Goal: Task Accomplishment & Management: Manage account settings

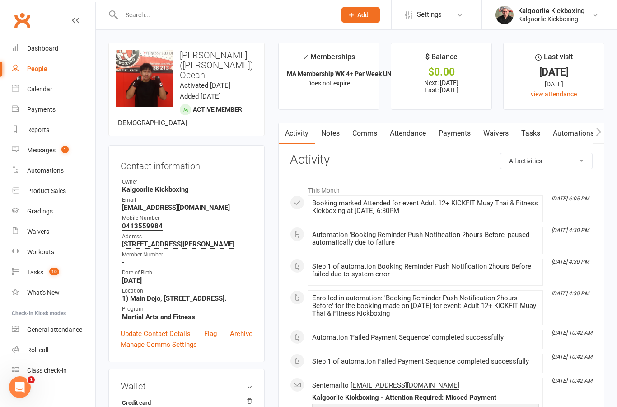
click at [43, 49] on div "Dashboard" at bounding box center [42, 48] width 31 height 7
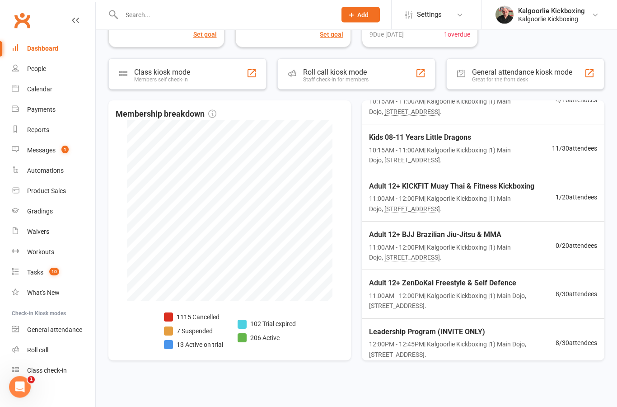
scroll to position [186, 0]
click at [517, 325] on span "Leadership Program (INVITE ONLY)" at bounding box center [462, 331] width 187 height 12
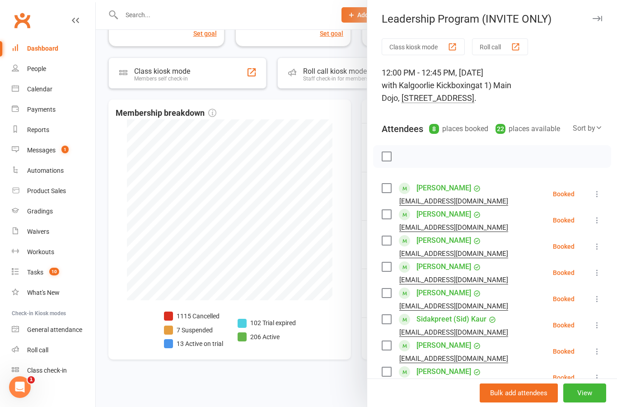
click at [589, 392] on button "View" at bounding box center [585, 392] width 43 height 19
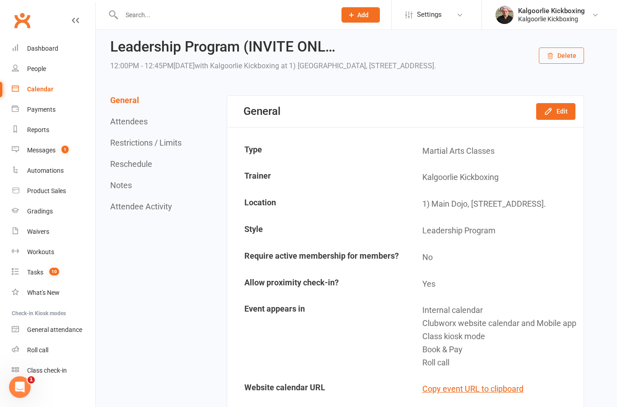
scroll to position [34, 0]
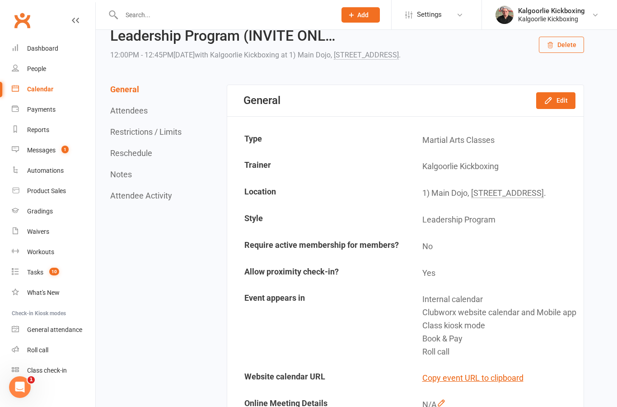
click at [567, 46] on button "Delete" at bounding box center [561, 45] width 45 height 16
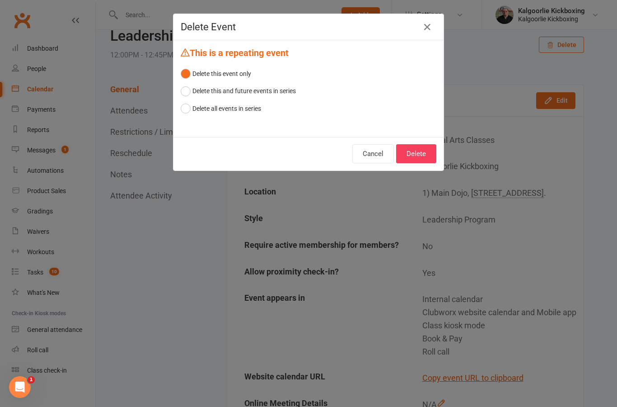
click at [421, 152] on button "Delete" at bounding box center [416, 153] width 40 height 19
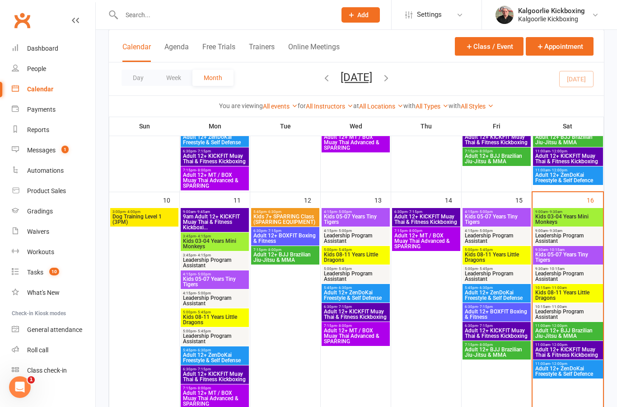
scroll to position [414, 0]
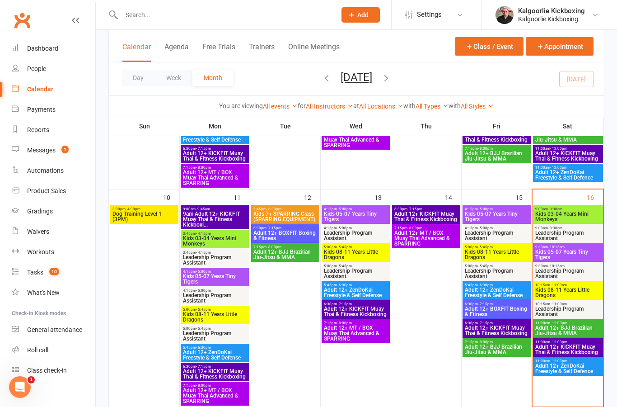
click at [574, 214] on span "Kids 03-04 Years Mini Monkeys" at bounding box center [568, 216] width 66 height 11
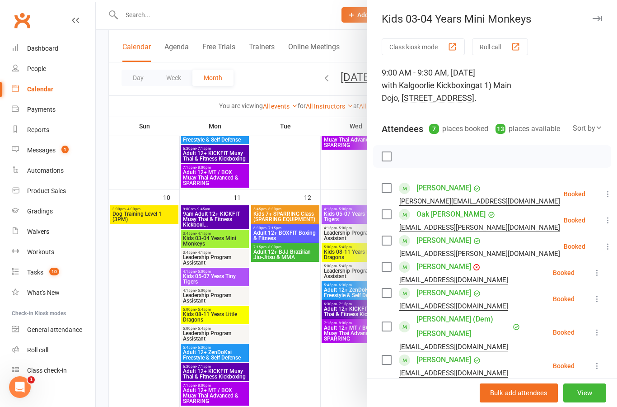
click at [150, 306] on div at bounding box center [357, 203] width 522 height 407
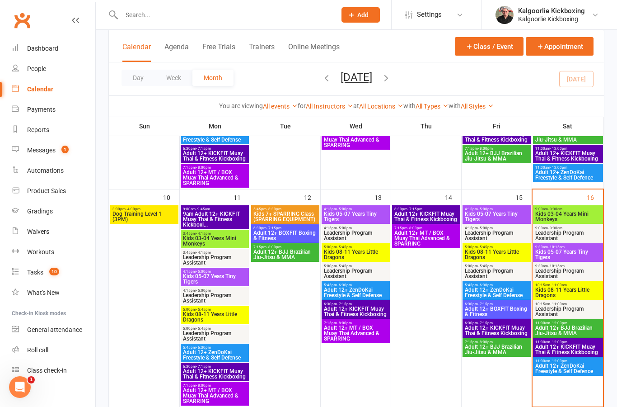
click at [563, 217] on span "Kids 03-04 Years Mini Monkeys" at bounding box center [568, 216] width 66 height 11
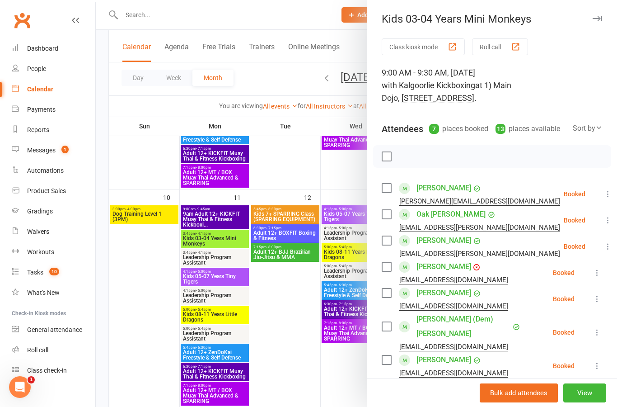
click at [150, 302] on div at bounding box center [357, 203] width 522 height 407
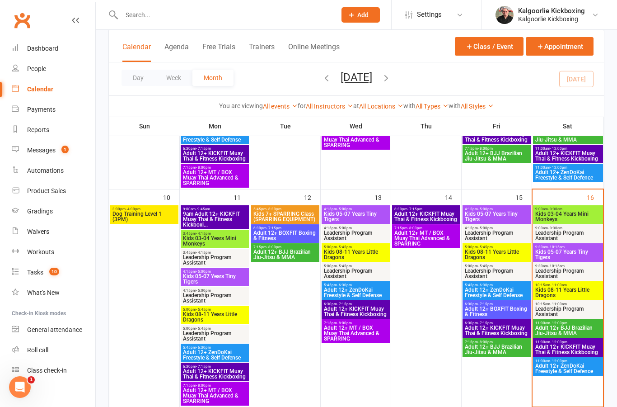
click at [562, 217] on span "Kids 03-04 Years Mini Monkeys" at bounding box center [568, 216] width 66 height 11
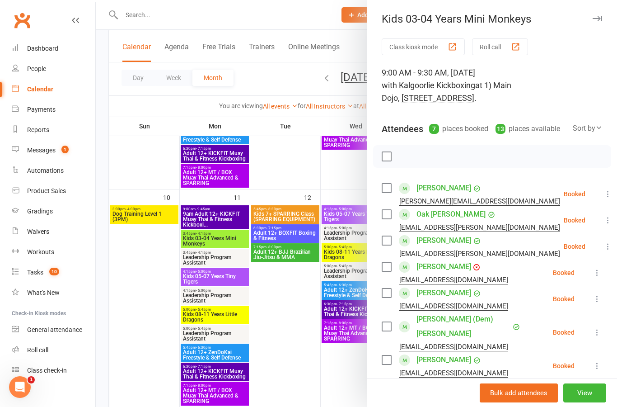
click at [143, 304] on div at bounding box center [357, 203] width 522 height 407
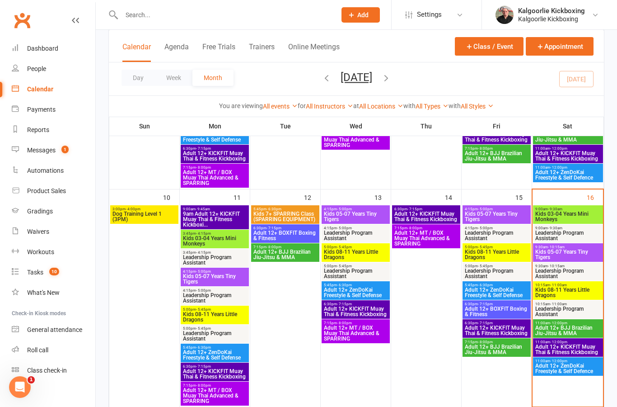
click at [562, 213] on span "Kids 03-04 Years Mini Monkeys" at bounding box center [568, 216] width 66 height 11
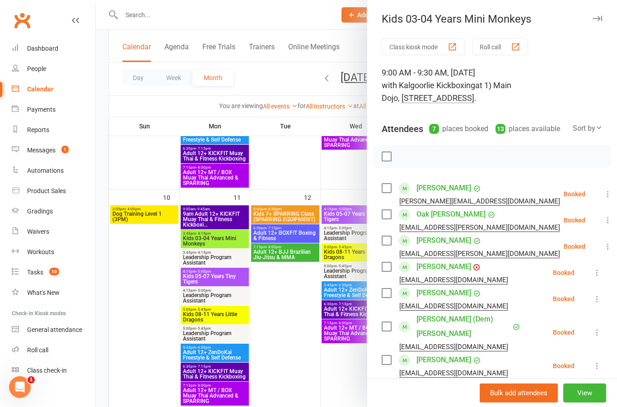
click at [142, 307] on div at bounding box center [357, 203] width 522 height 407
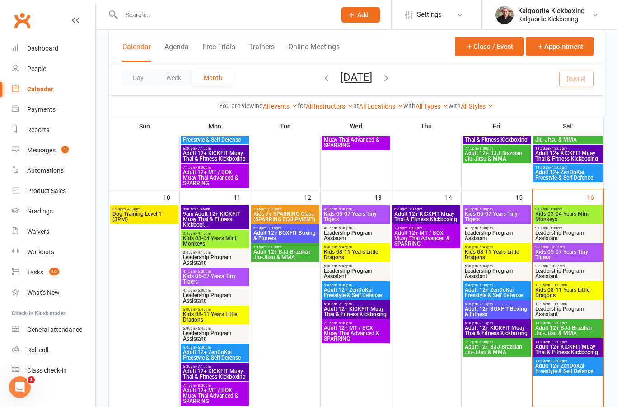
click at [558, 215] on span "Kids 03-04 Years Mini Monkeys" at bounding box center [568, 216] width 66 height 11
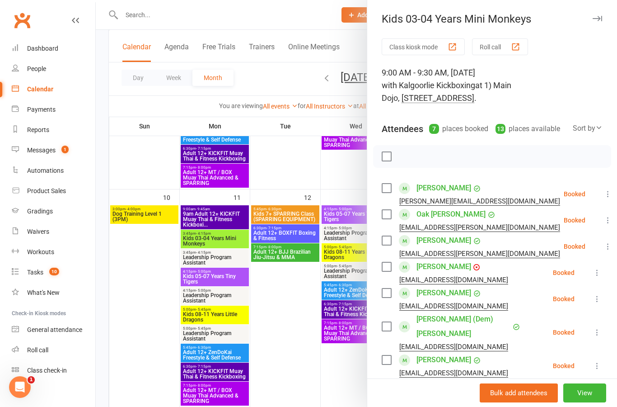
click at [447, 259] on link "[PERSON_NAME]" at bounding box center [444, 266] width 55 height 14
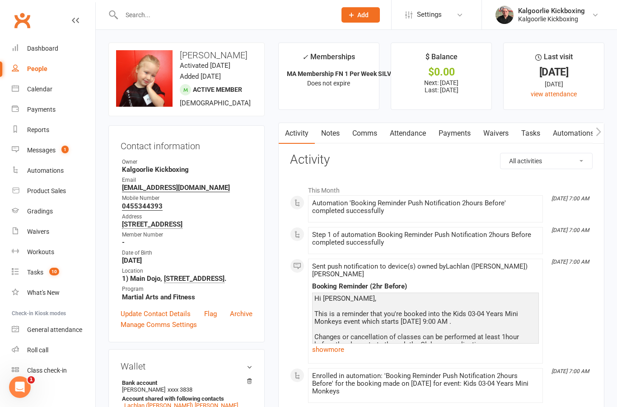
click at [43, 49] on div "Dashboard" at bounding box center [42, 48] width 31 height 7
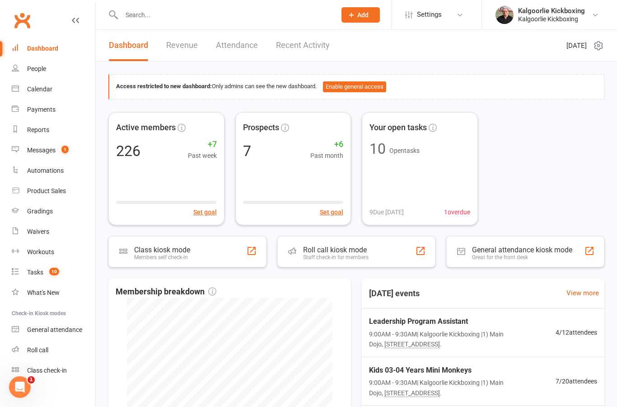
click at [48, 153] on div "Messages" at bounding box center [41, 149] width 28 height 7
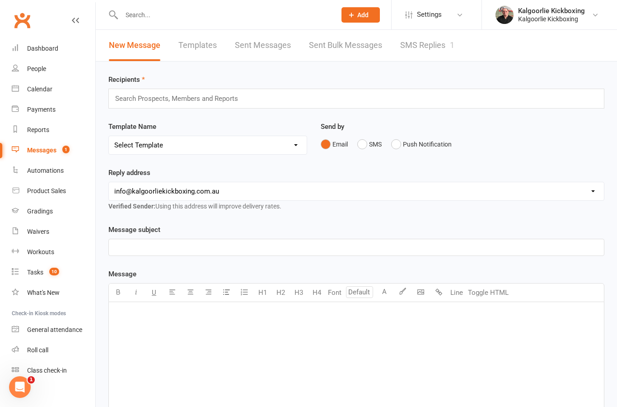
click at [433, 49] on link "SMS Replies 1" at bounding box center [427, 45] width 54 height 31
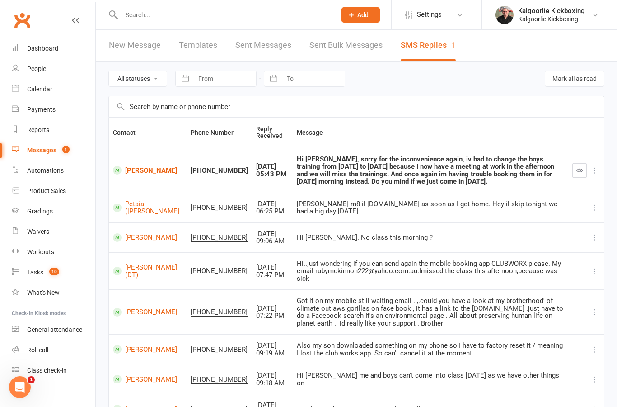
click at [135, 168] on link "[PERSON_NAME]" at bounding box center [148, 170] width 70 height 9
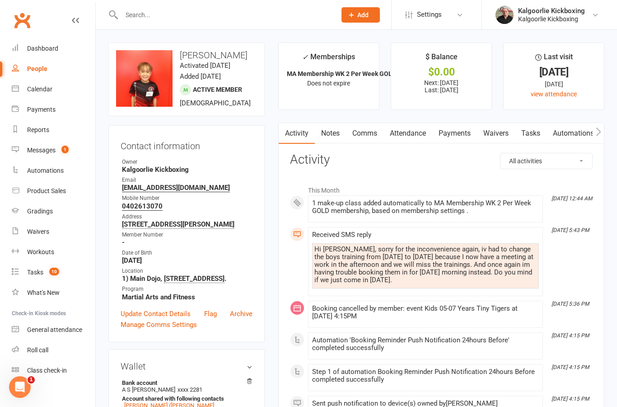
click at [411, 133] on link "Attendance" at bounding box center [408, 133] width 49 height 21
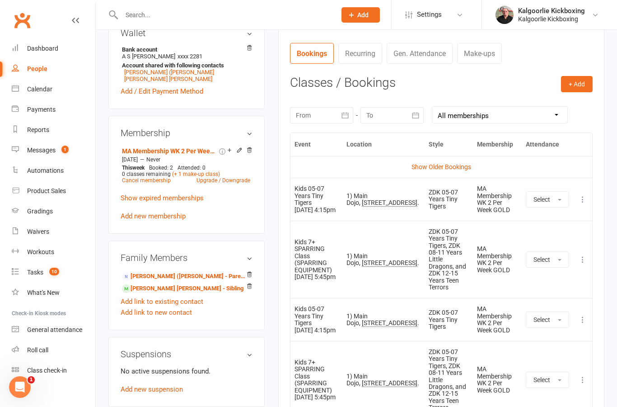
scroll to position [321, 0]
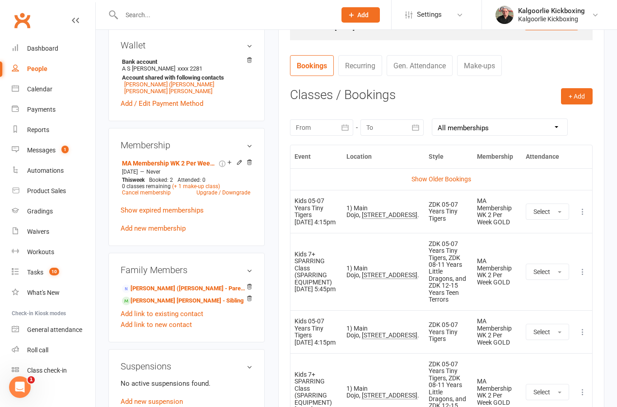
click at [461, 179] on link "Show Older Bookings" at bounding box center [442, 178] width 60 height 7
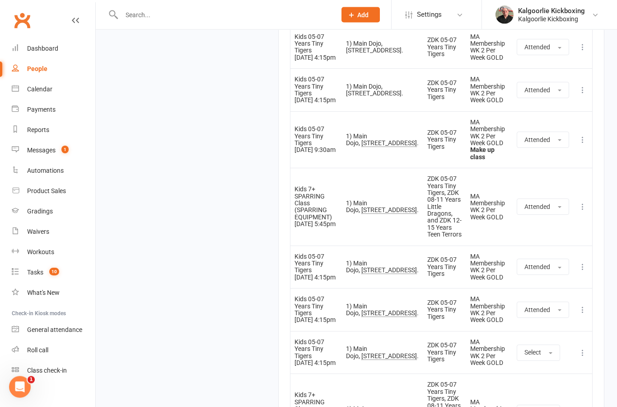
scroll to position [2604, 0]
click at [585, 406] on button at bounding box center [583, 412] width 11 height 11
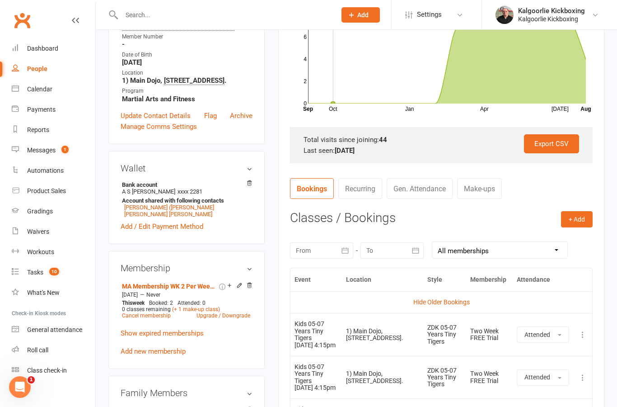
scroll to position [195, 0]
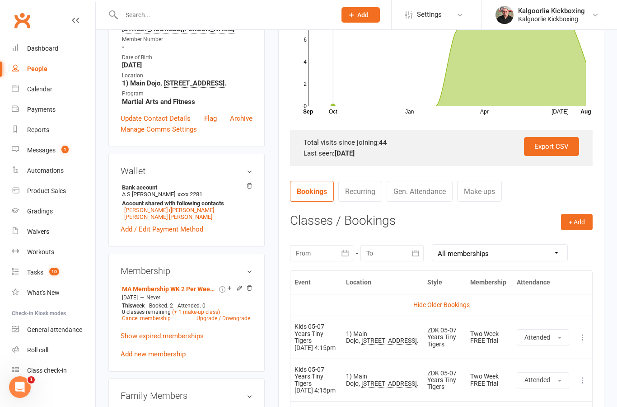
click at [581, 222] on button "+ Add" at bounding box center [577, 222] width 32 height 16
click at [542, 240] on link "Book Event" at bounding box center [547, 242] width 89 height 18
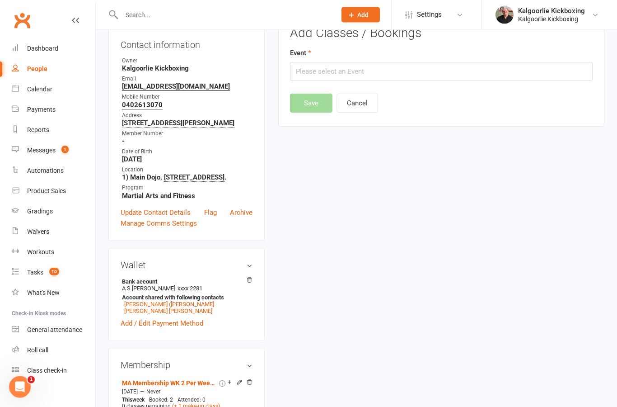
scroll to position [77, 0]
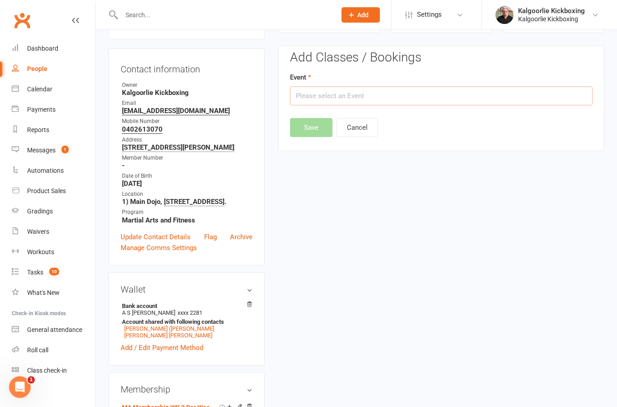
click at [397, 88] on input "text" at bounding box center [441, 95] width 303 height 19
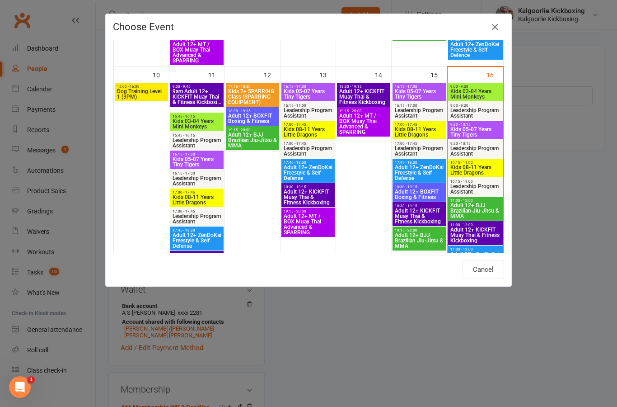
scroll to position [484, 0]
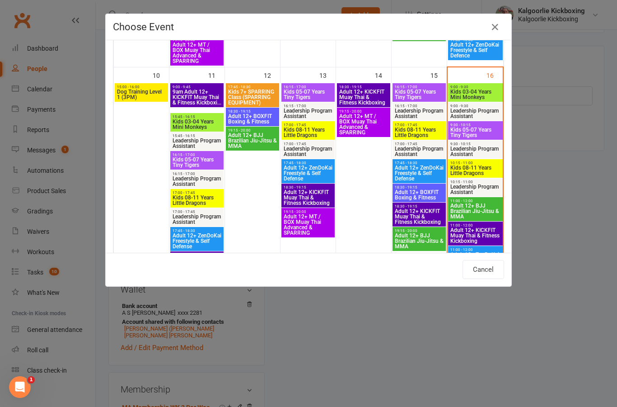
click at [479, 133] on span "Kids 05-07 Years Tiny Tigers" at bounding box center [475, 132] width 51 height 11
type input "Kids 05-07 Years Tiny Tigers - [DATE] 9:30:00 AM"
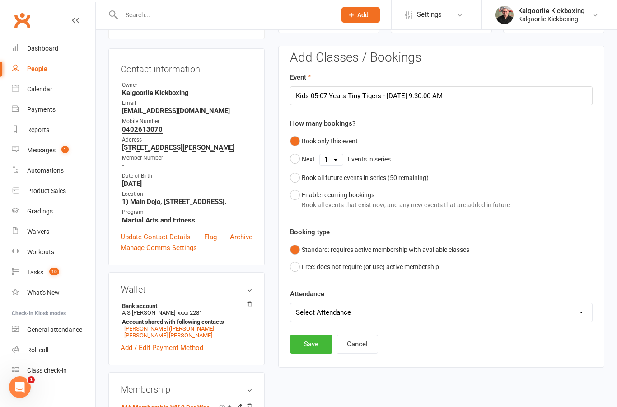
click at [319, 338] on button "Save" at bounding box center [311, 343] width 42 height 19
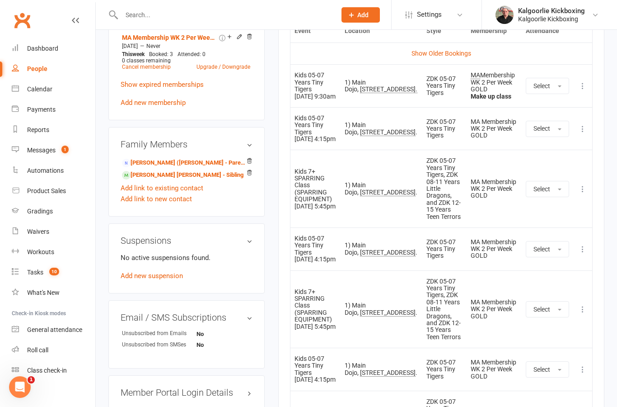
scroll to position [462, 0]
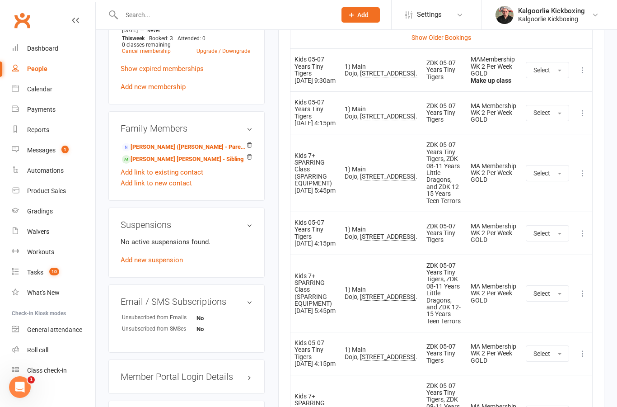
click at [144, 163] on link "[PERSON_NAME] [PERSON_NAME] - Sibling" at bounding box center [183, 159] width 122 height 9
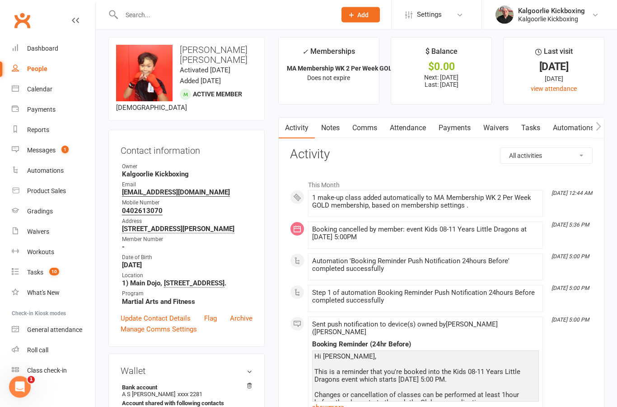
scroll to position [2, 0]
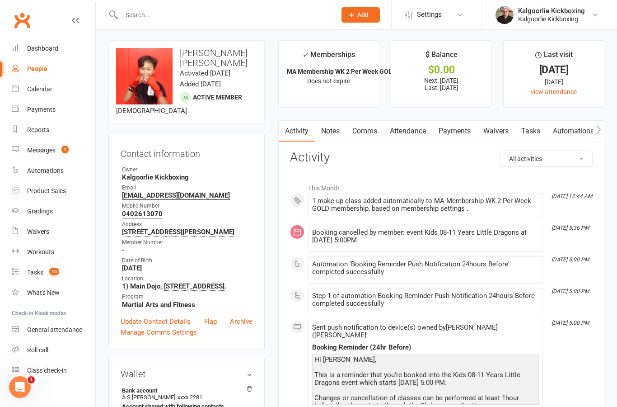
click at [411, 135] on link "Attendance" at bounding box center [408, 131] width 49 height 21
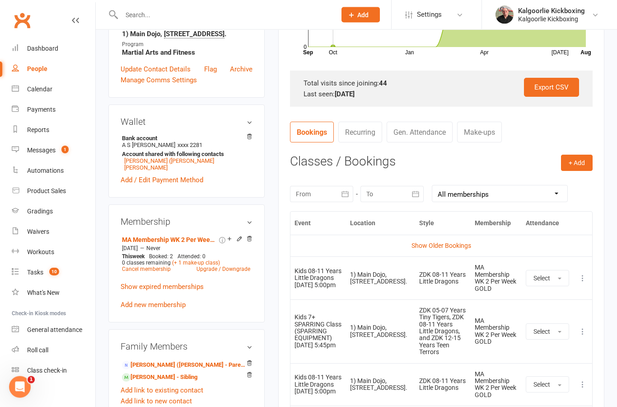
click at [574, 157] on button "+ Add" at bounding box center [577, 163] width 32 height 16
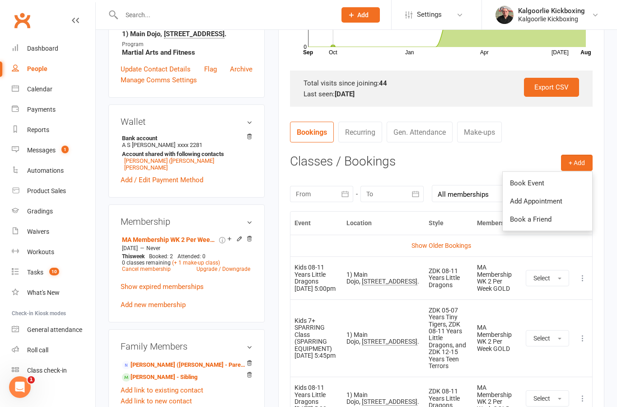
click at [538, 176] on link "Book Event" at bounding box center [547, 183] width 89 height 18
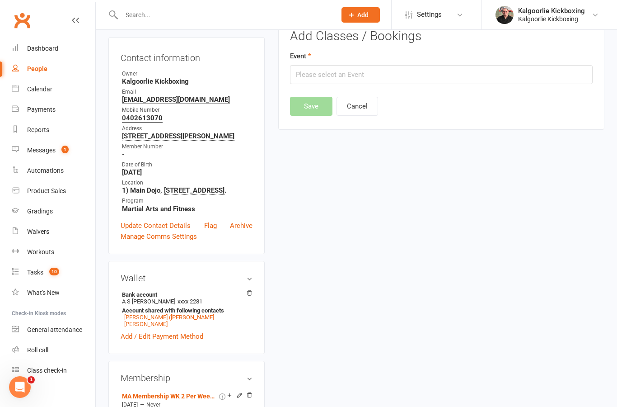
scroll to position [77, 0]
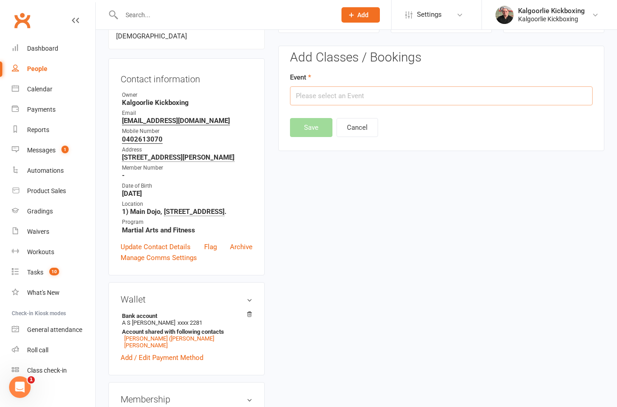
click at [435, 94] on input "text" at bounding box center [441, 95] width 303 height 19
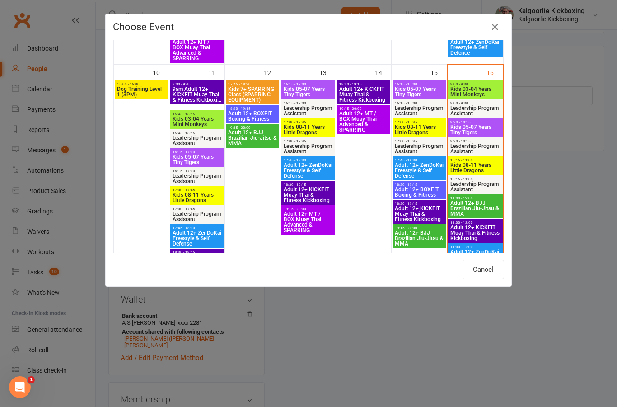
scroll to position [486, 0]
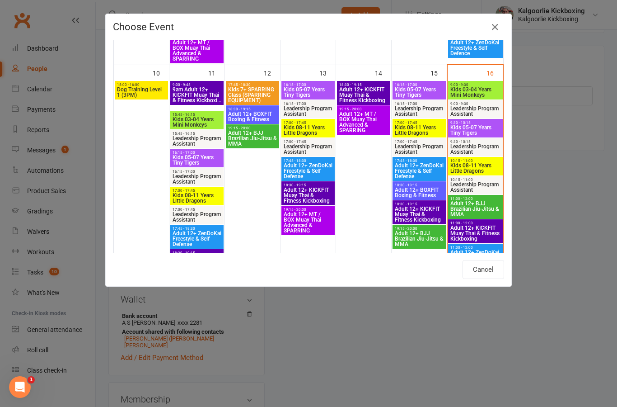
click at [479, 164] on span "Kids 08-11 Years Little Dragons" at bounding box center [475, 168] width 51 height 11
type input "Kids 08-11 Years Little Dragons - [DATE] 10:15:00 AM"
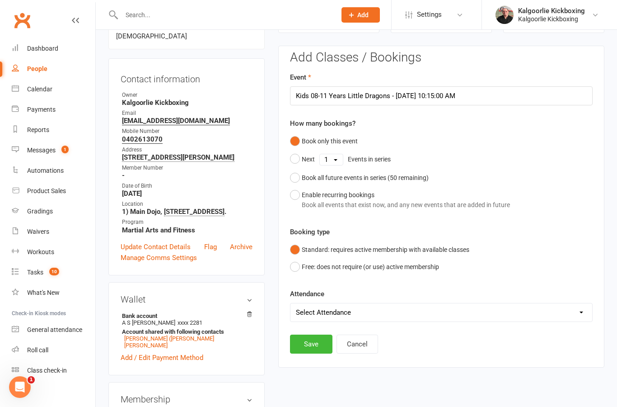
click at [316, 339] on button "Save" at bounding box center [311, 343] width 42 height 19
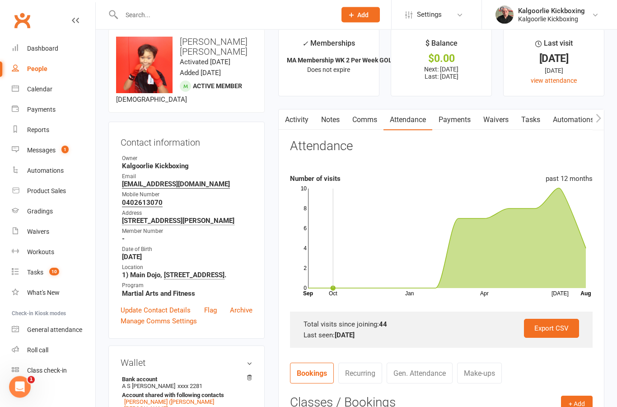
scroll to position [0, 0]
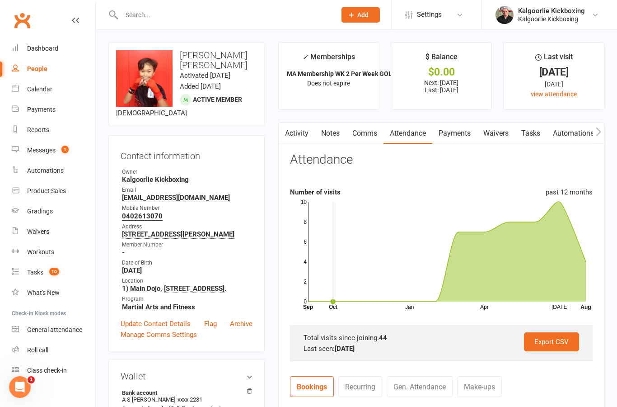
click at [43, 153] on div "Messages" at bounding box center [41, 149] width 28 height 7
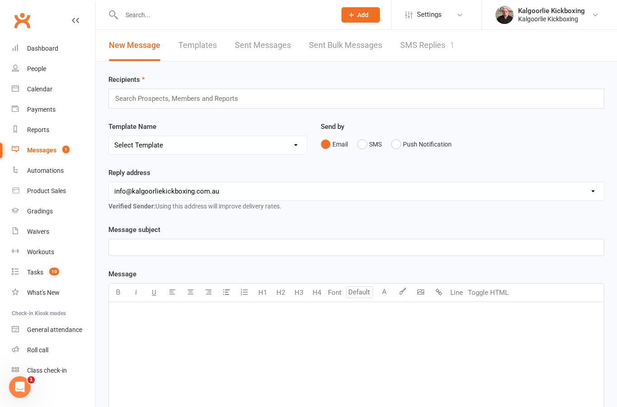
click at [422, 52] on link "SMS Replies 1" at bounding box center [427, 45] width 54 height 31
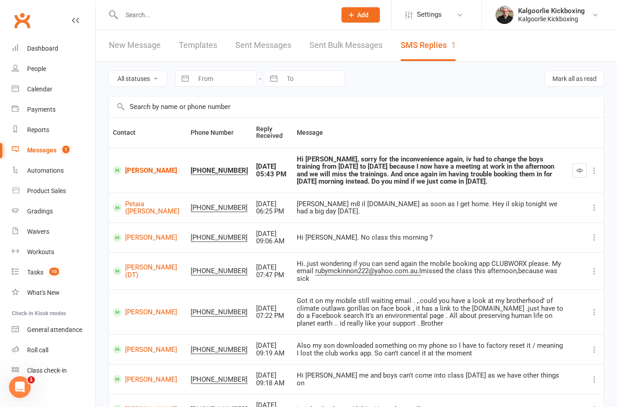
click at [135, 170] on link "[PERSON_NAME]" at bounding box center [148, 170] width 70 height 9
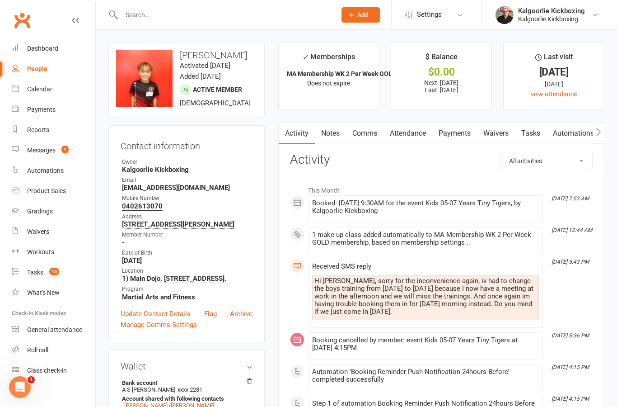
click at [368, 137] on link "Comms" at bounding box center [365, 133] width 38 height 21
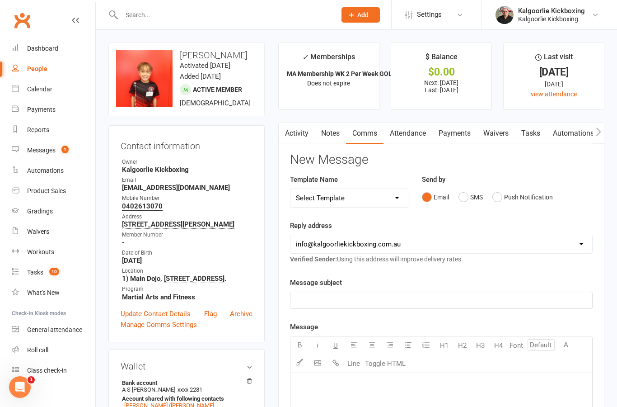
click at [466, 196] on button "SMS" at bounding box center [471, 196] width 24 height 17
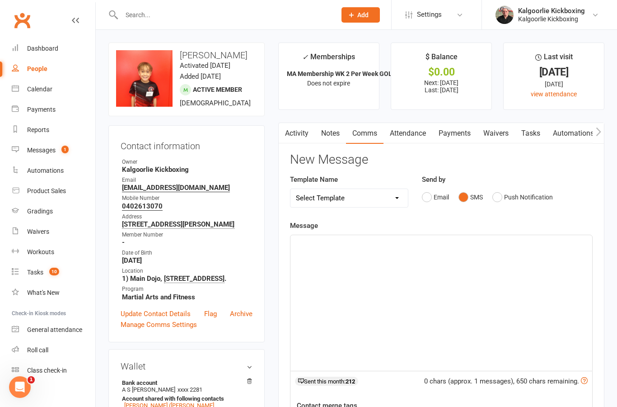
click at [359, 259] on div "﻿" at bounding box center [442, 303] width 302 height 136
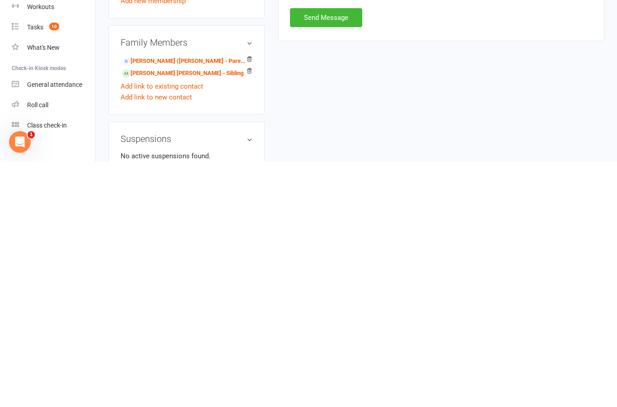
click at [330, 253] on button "Send Message" at bounding box center [326, 262] width 72 height 19
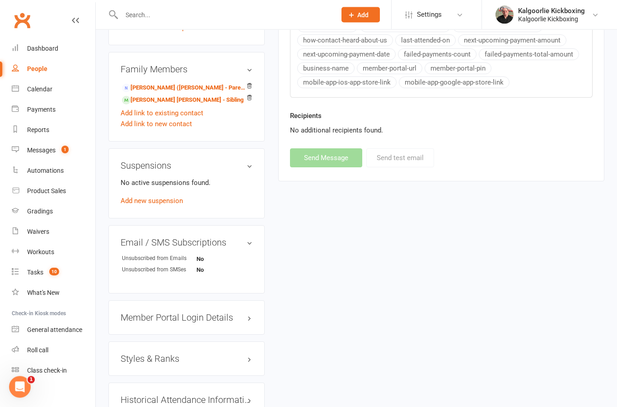
click at [44, 151] on div "Messages" at bounding box center [41, 149] width 28 height 7
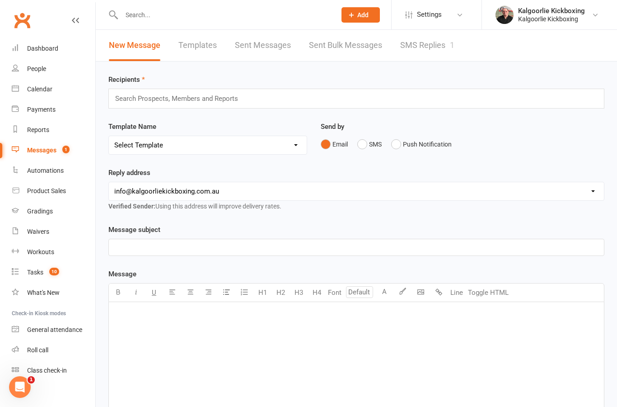
click at [425, 50] on link "SMS Replies 1" at bounding box center [427, 45] width 54 height 31
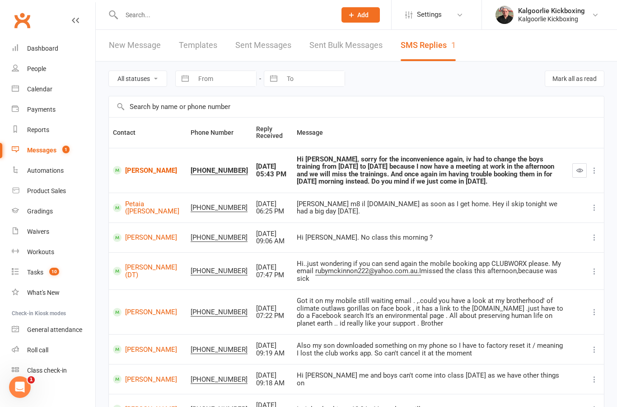
click at [580, 169] on icon "button" at bounding box center [580, 170] width 7 height 7
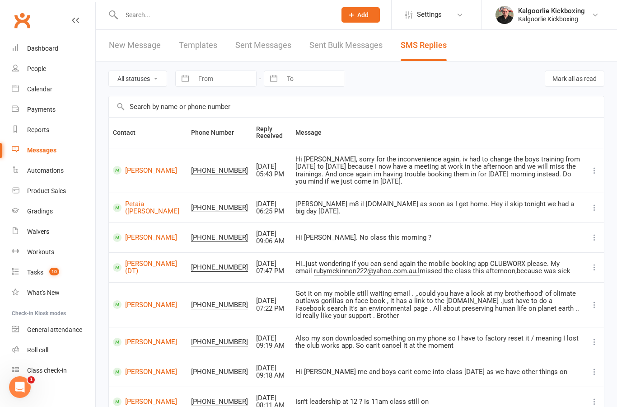
click at [45, 47] on div "Dashboard" at bounding box center [42, 48] width 31 height 7
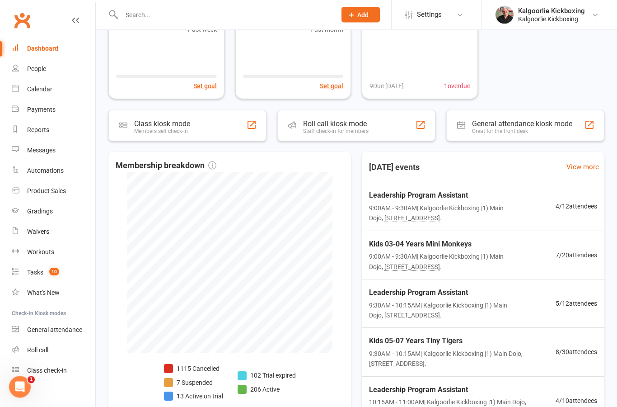
scroll to position [126, 0]
click at [438, 195] on span "Leadership Program Assistant" at bounding box center [462, 195] width 187 height 12
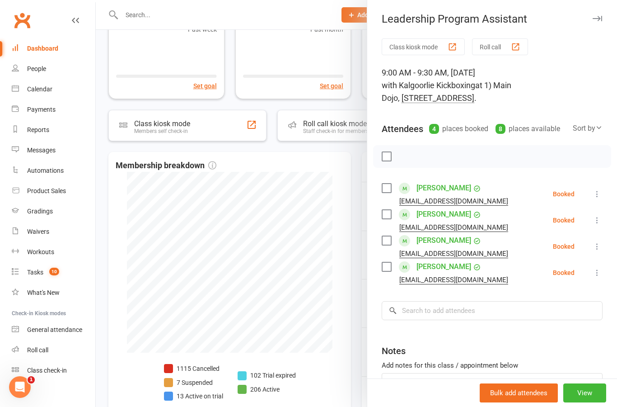
click at [341, 203] on div at bounding box center [357, 203] width 522 height 407
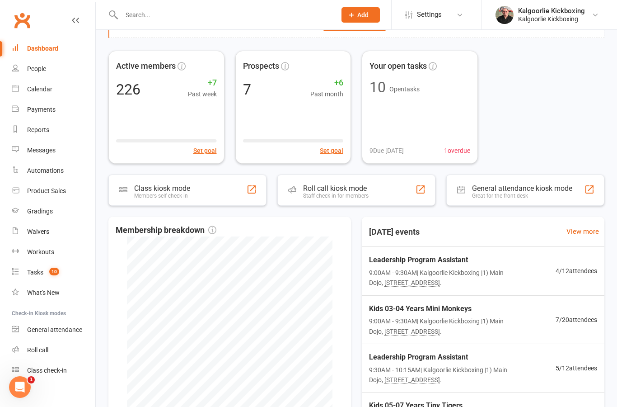
scroll to position [0, 0]
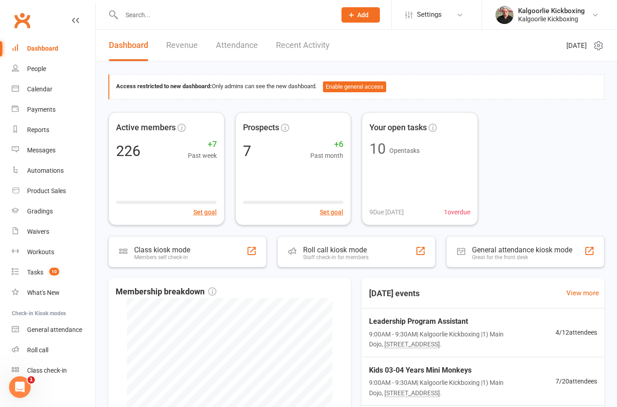
click at [41, 49] on div "Dashboard" at bounding box center [42, 48] width 31 height 7
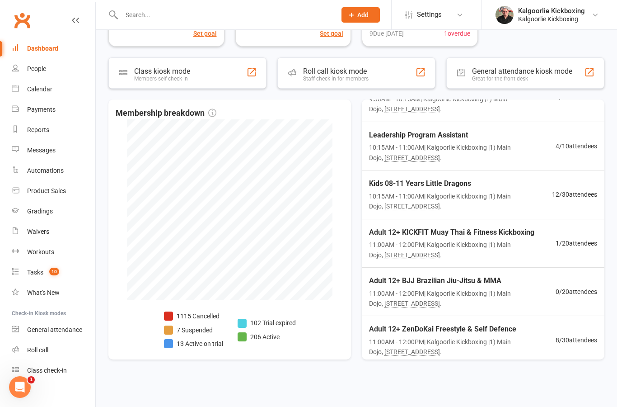
scroll to position [201, 0]
click at [478, 227] on span "Adult 12+ KICKFIT Muay Thai & Fitness Kickboxing" at bounding box center [462, 233] width 187 height 12
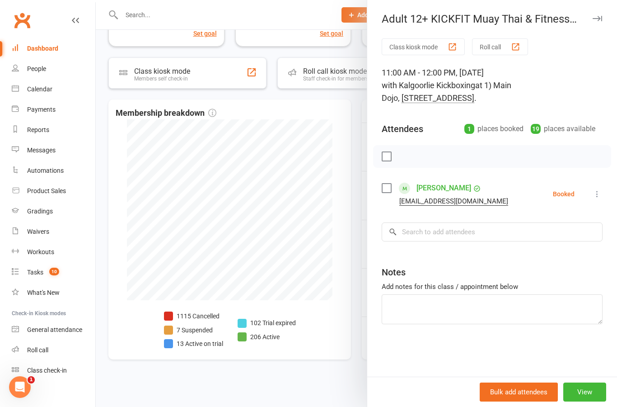
click at [345, 167] on div at bounding box center [357, 203] width 522 height 407
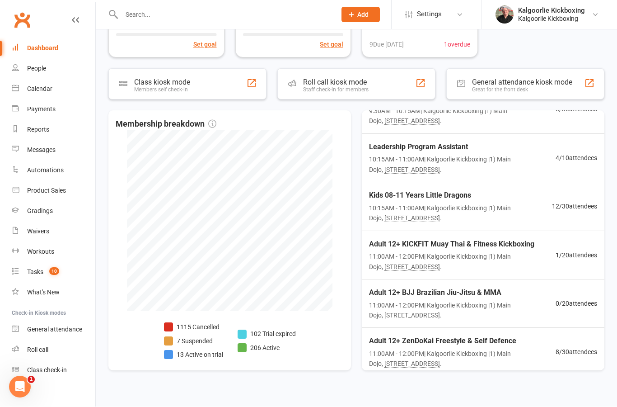
scroll to position [150, 0]
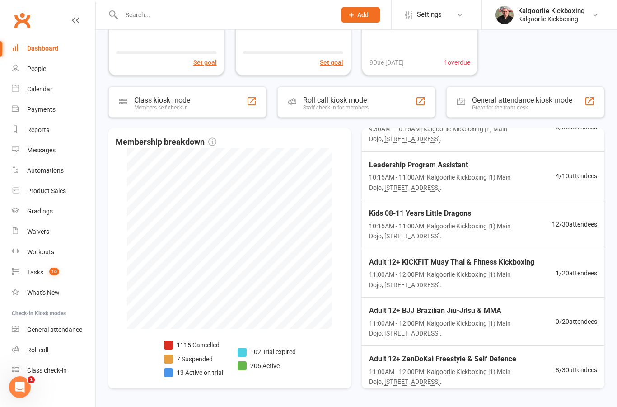
click at [445, 360] on div "Adult 12+ ZenDoKai Freestyle & Self Defence 11:00AM - 12:00PM | Kalgoorlie Kick…" at bounding box center [462, 369] width 187 height 33
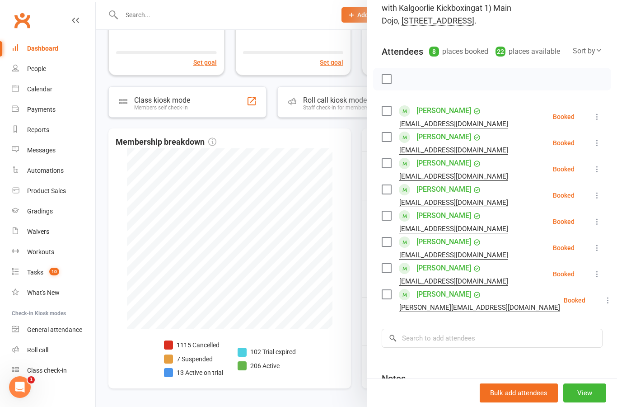
scroll to position [78, 0]
click at [350, 345] on div at bounding box center [357, 203] width 522 height 407
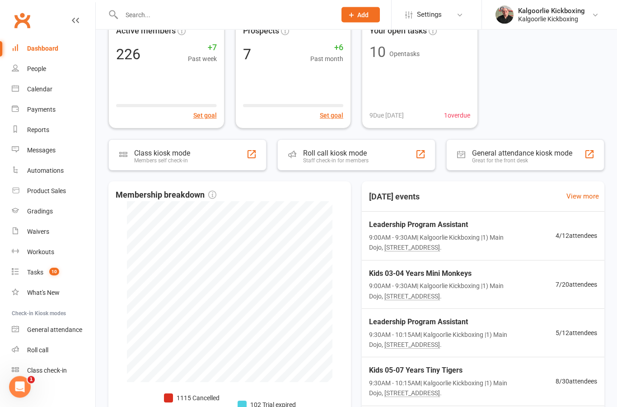
scroll to position [0, 0]
